Goal: Communication & Community: Answer question/provide support

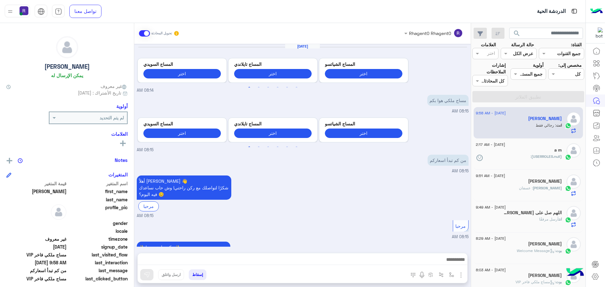
scroll to position [623, 0]
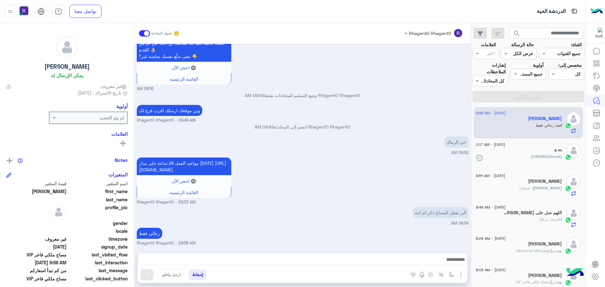
click at [543, 143] on div "[DATE] - 2:17 AM" at bounding box center [519, 145] width 86 height 4
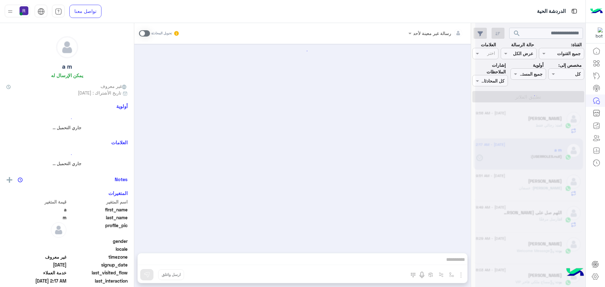
scroll to position [328, 0]
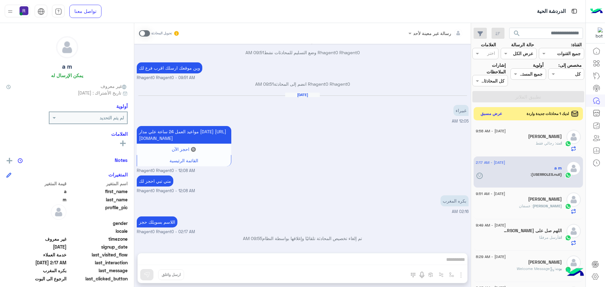
click at [485, 114] on button "عرض مسبق" at bounding box center [491, 114] width 26 height 9
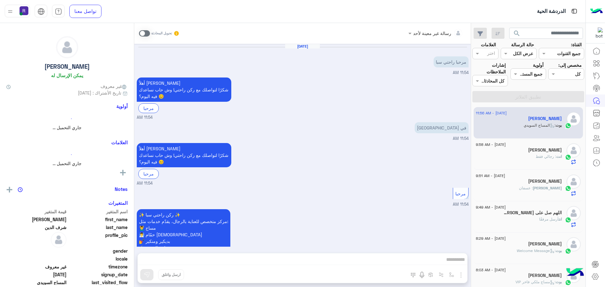
scroll to position [233, 0]
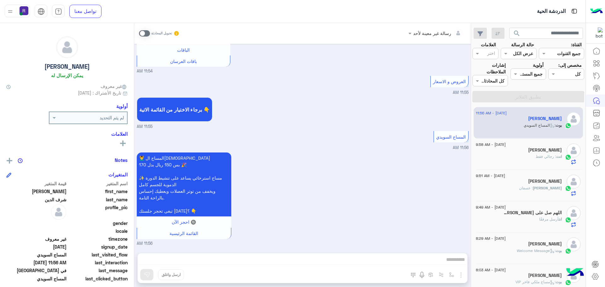
click at [530, 159] on div "انت : رجالي فقط" at bounding box center [519, 159] width 86 height 11
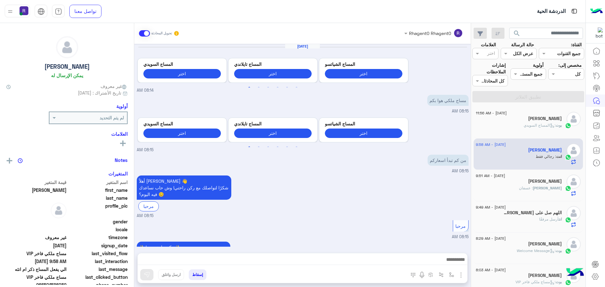
scroll to position [623, 0]
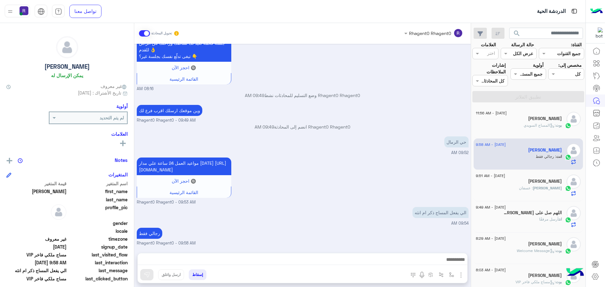
click at [515, 194] on div "[PERSON_NAME] : عسفان" at bounding box center [519, 190] width 86 height 11
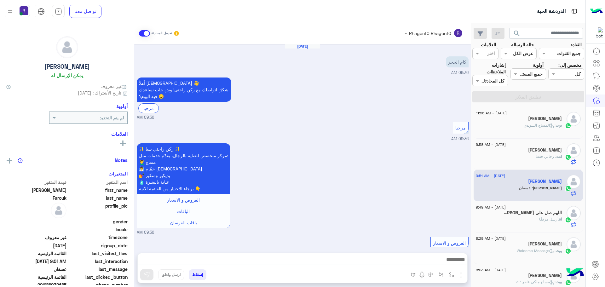
scroll to position [373, 0]
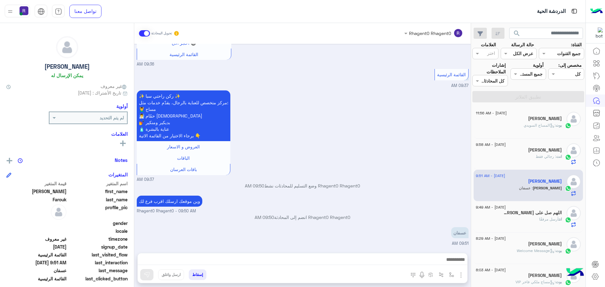
click at [550, 126] on icon at bounding box center [552, 125] width 5 height 5
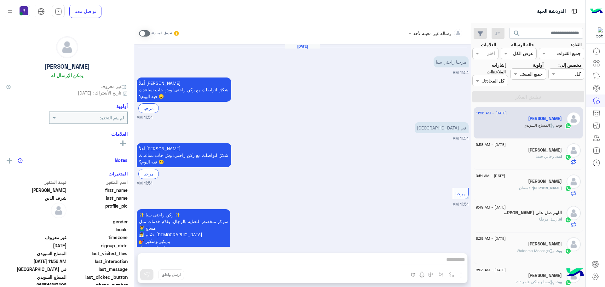
scroll to position [233, 0]
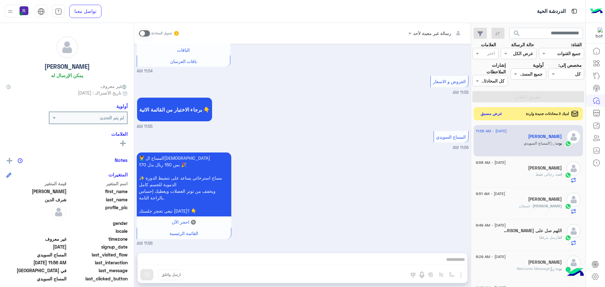
click at [499, 113] on button "عرض مسبق" at bounding box center [491, 114] width 26 height 9
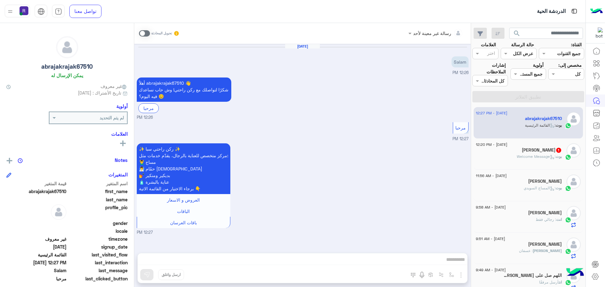
click at [542, 155] on span ": Welcome Message" at bounding box center [536, 156] width 39 height 5
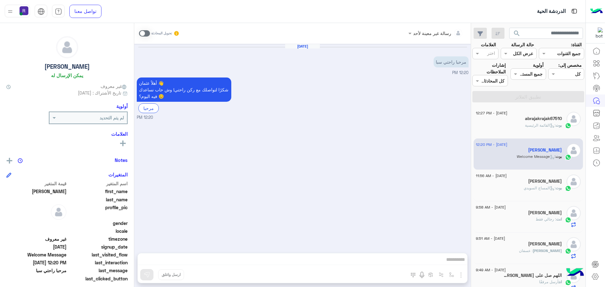
click at [148, 34] on span at bounding box center [144, 33] width 11 height 6
click at [462, 276] on img "button" at bounding box center [461, 275] width 8 height 8
click at [456, 264] on button "الصور" at bounding box center [451, 261] width 27 height 13
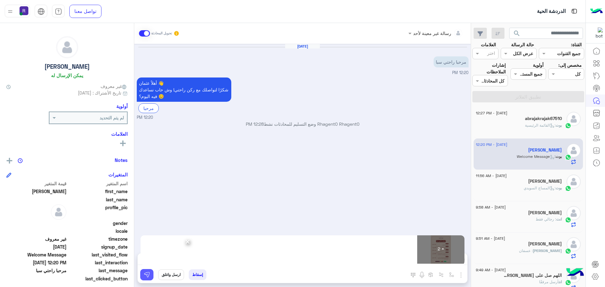
click at [146, 274] on img at bounding box center [147, 275] width 6 height 6
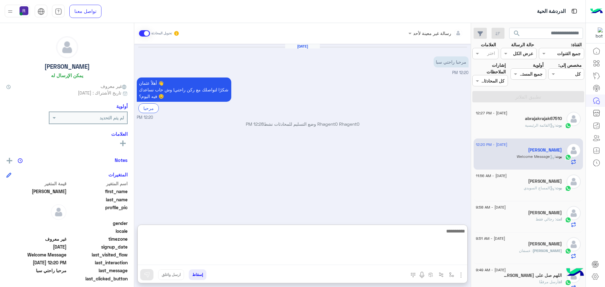
paste textarea "**********"
type textarea "**********"
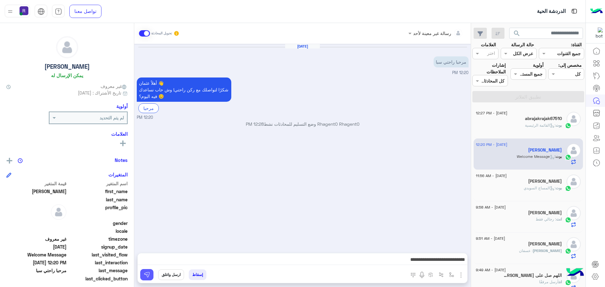
click at [149, 278] on button at bounding box center [146, 274] width 13 height 11
click at [543, 125] on span ": القائمة الرئيسية" at bounding box center [540, 125] width 31 height 5
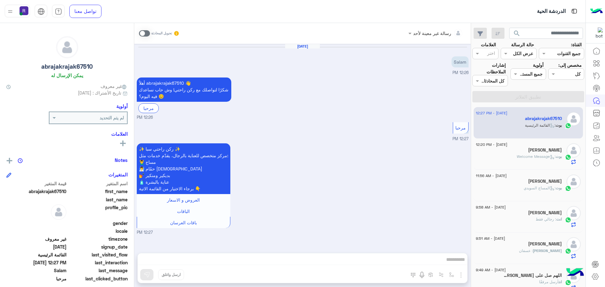
click at [146, 35] on span at bounding box center [144, 33] width 11 height 6
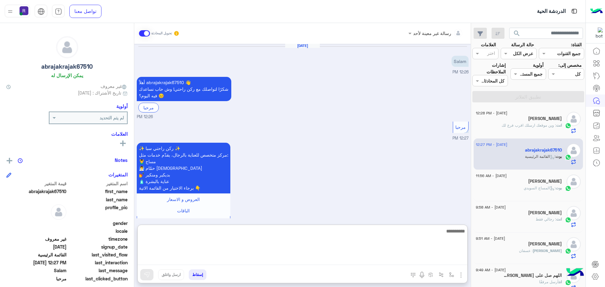
paste textarea "**********"
type textarea "**********"
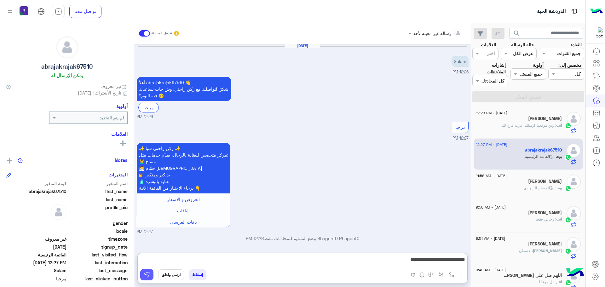
click at [149, 279] on button at bounding box center [146, 274] width 13 height 11
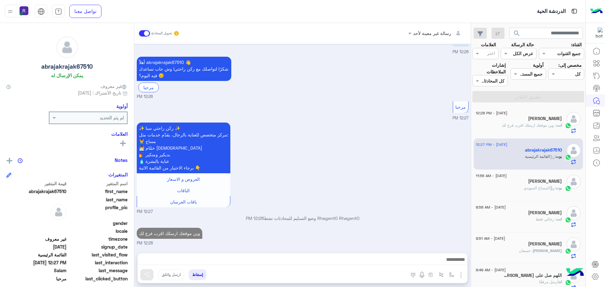
scroll to position [21, 0]
click at [526, 183] on div "[PERSON_NAME]" at bounding box center [519, 182] width 86 height 7
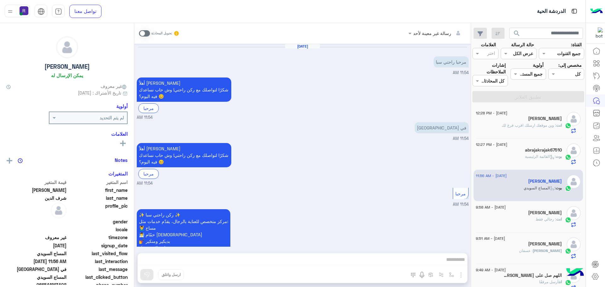
scroll to position [233, 0]
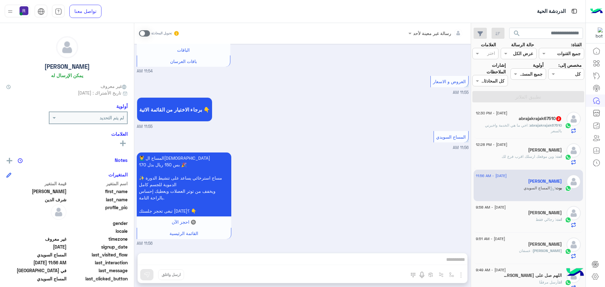
click at [512, 125] on span ": اخي ما هي الخدمة واخبرني بالسعر" at bounding box center [523, 128] width 77 height 10
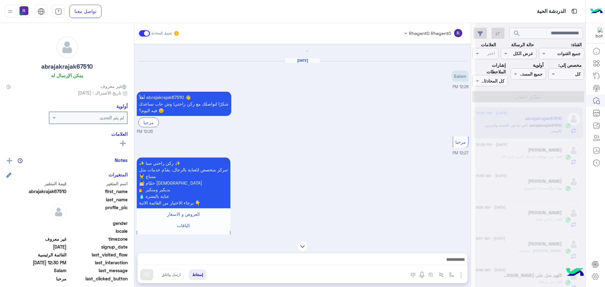
scroll to position [74, 0]
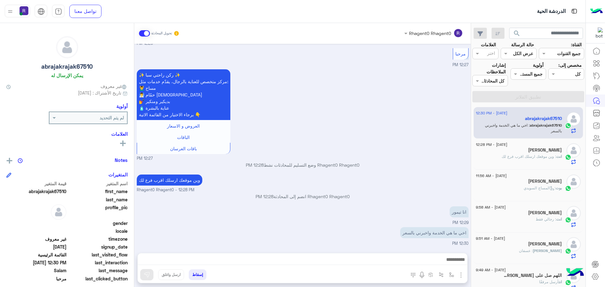
click at [460, 276] on img "button" at bounding box center [461, 275] width 8 height 8
click at [455, 262] on button "الصور" at bounding box center [451, 261] width 27 height 13
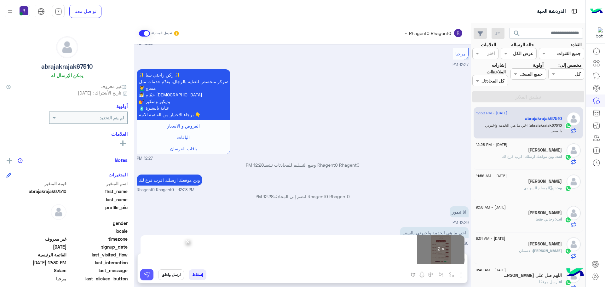
click at [150, 278] on button at bounding box center [146, 274] width 13 height 11
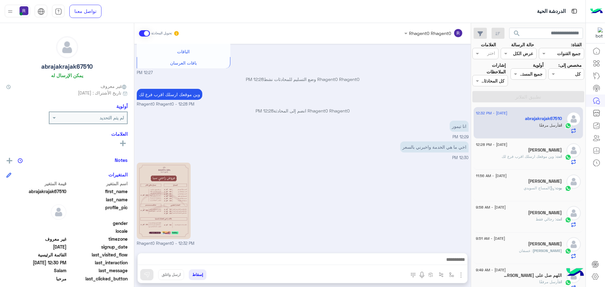
scroll to position [246, 0]
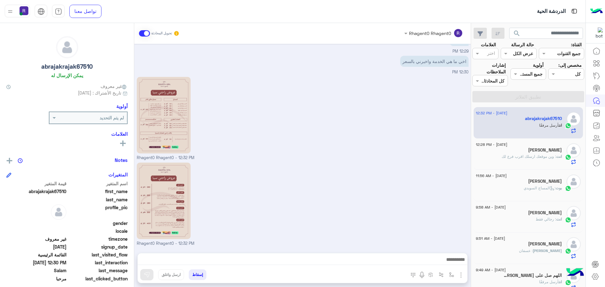
click at [511, 153] on div "[PERSON_NAME]" at bounding box center [519, 151] width 86 height 7
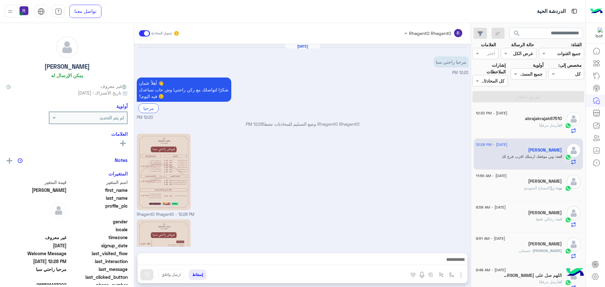
scroll to position [88, 0]
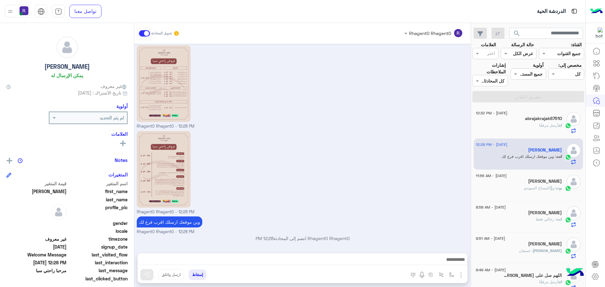
click at [519, 190] on div "بوت : المساج ال[DEMOGRAPHIC_DATA]" at bounding box center [519, 190] width 86 height 11
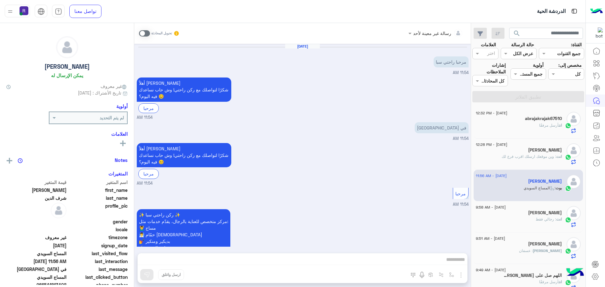
scroll to position [233, 0]
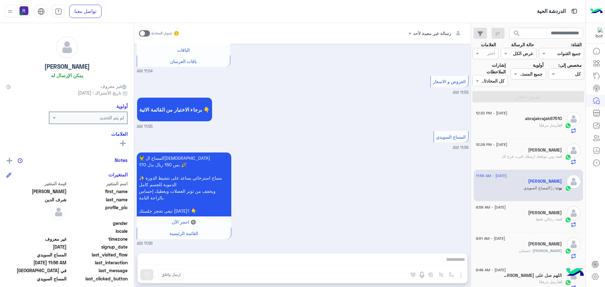
click at [550, 223] on div "انت : رجالي فقط" at bounding box center [519, 222] width 86 height 11
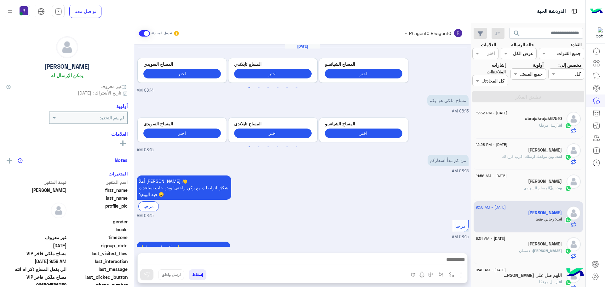
scroll to position [623, 0]
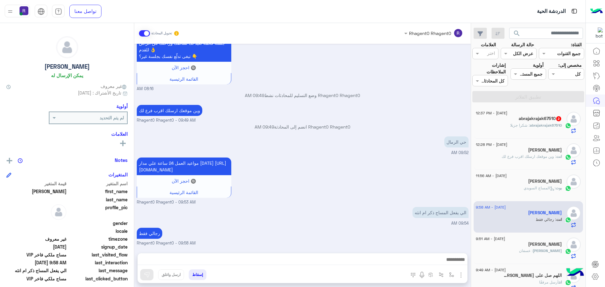
click at [515, 125] on span ": شكرا جزيلا" at bounding box center [520, 125] width 20 height 5
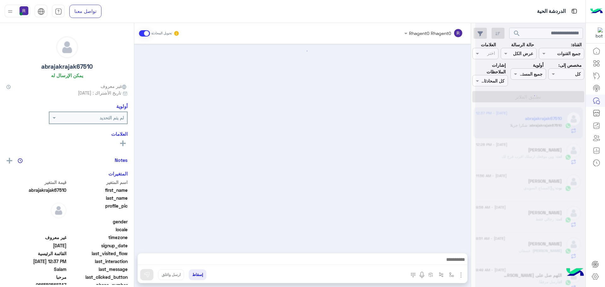
scroll to position [287, 0]
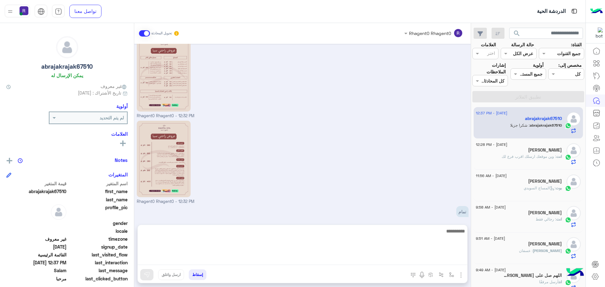
click at [282, 262] on textarea at bounding box center [303, 246] width 330 height 38
type textarea "*****"
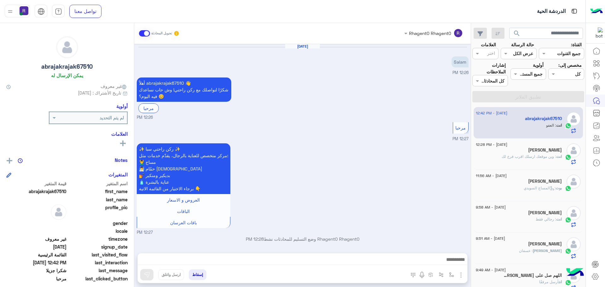
scroll to position [308, 0]
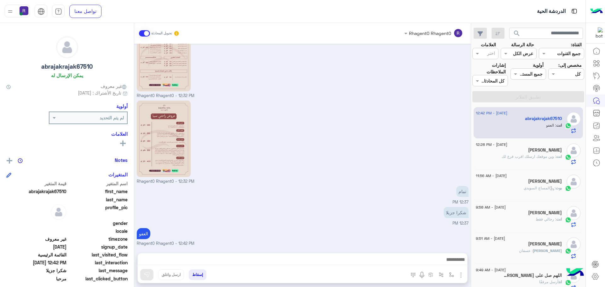
click at [500, 163] on div "انت : وين موقعك ارسلك اقرب فرع لك" at bounding box center [519, 159] width 86 height 11
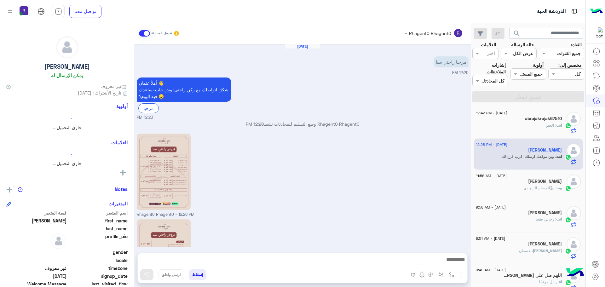
scroll to position [88, 0]
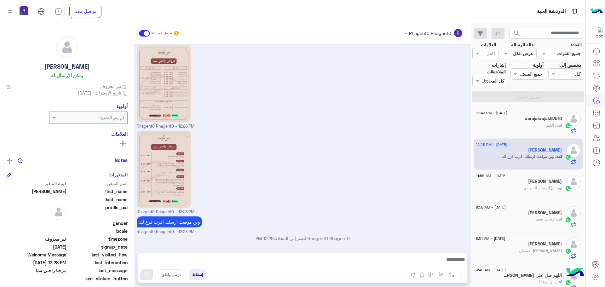
click at [535, 183] on h5 "[PERSON_NAME]" at bounding box center [545, 181] width 34 height 5
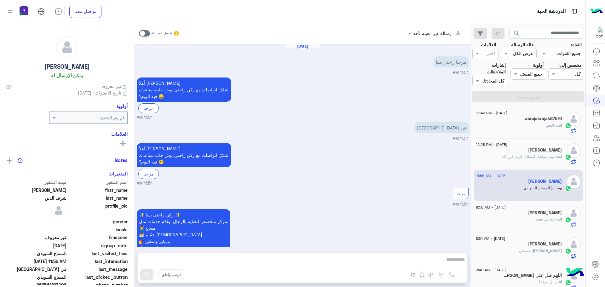
scroll to position [233, 0]
